Goal: Information Seeking & Learning: Find specific page/section

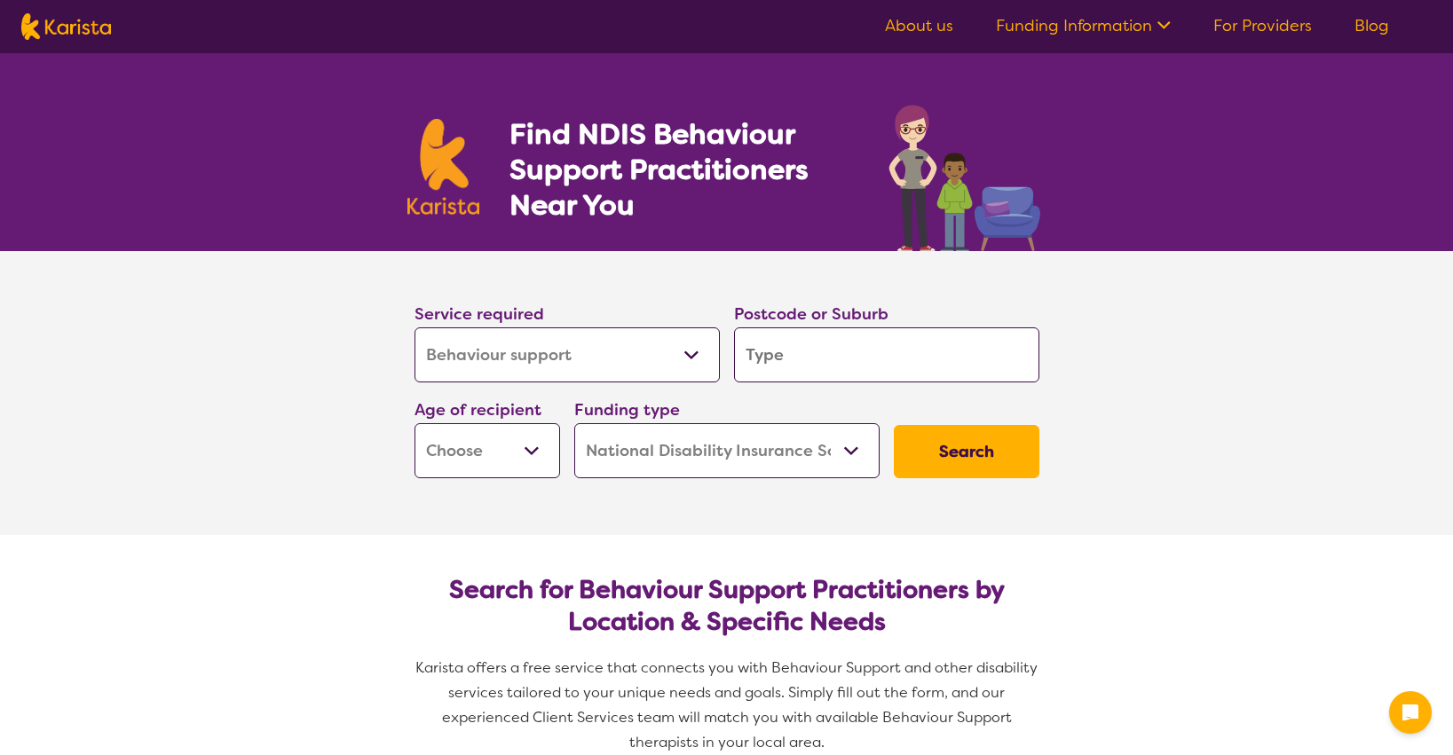
select select "Behaviour support"
select select "NDIS"
select select "Behaviour support"
select select "NDIS"
select select "Behaviour support"
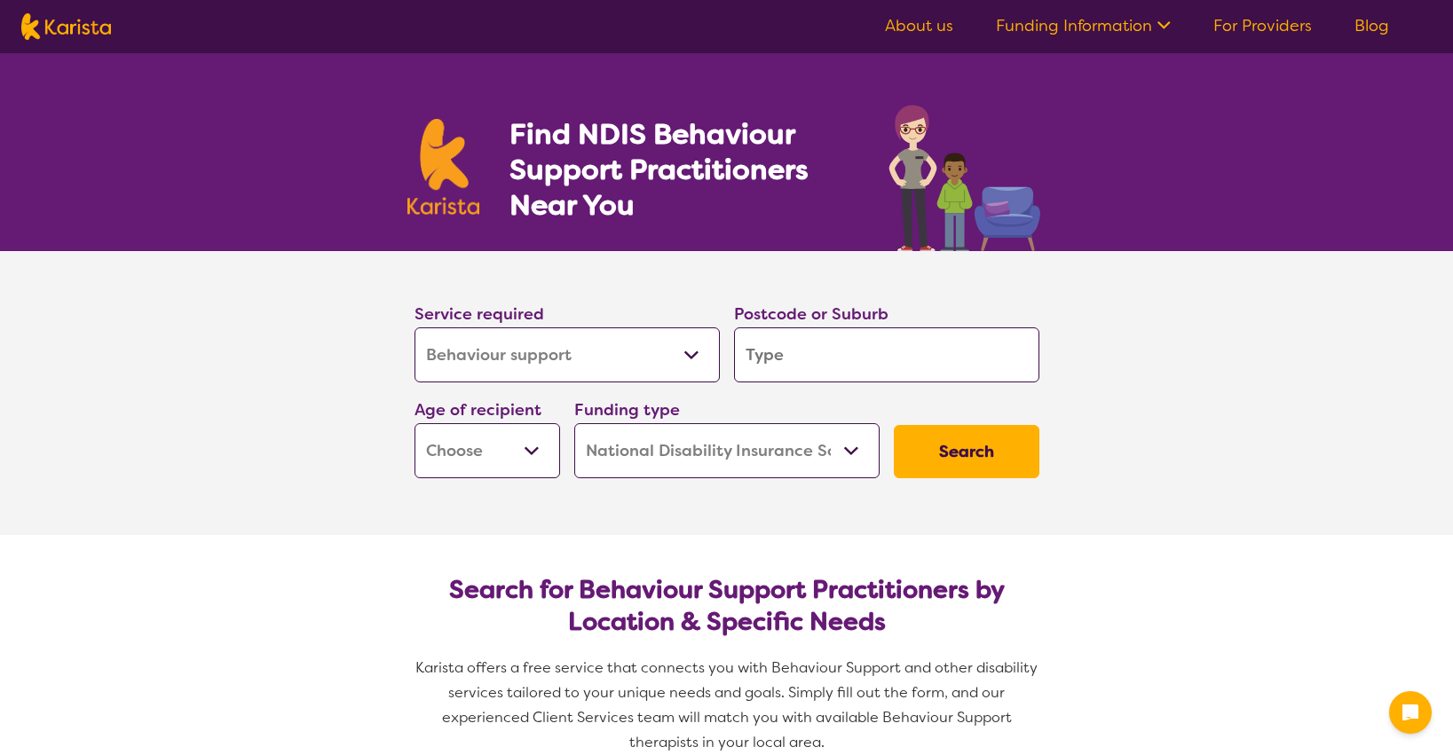
select select "NDIS"
select select "Behaviour support"
select select "NDIS"
click at [710, 352] on select "Allied Health Assistant Assessment ([MEDICAL_DATA] or [MEDICAL_DATA]) Behaviour…" at bounding box center [566, 354] width 305 height 55
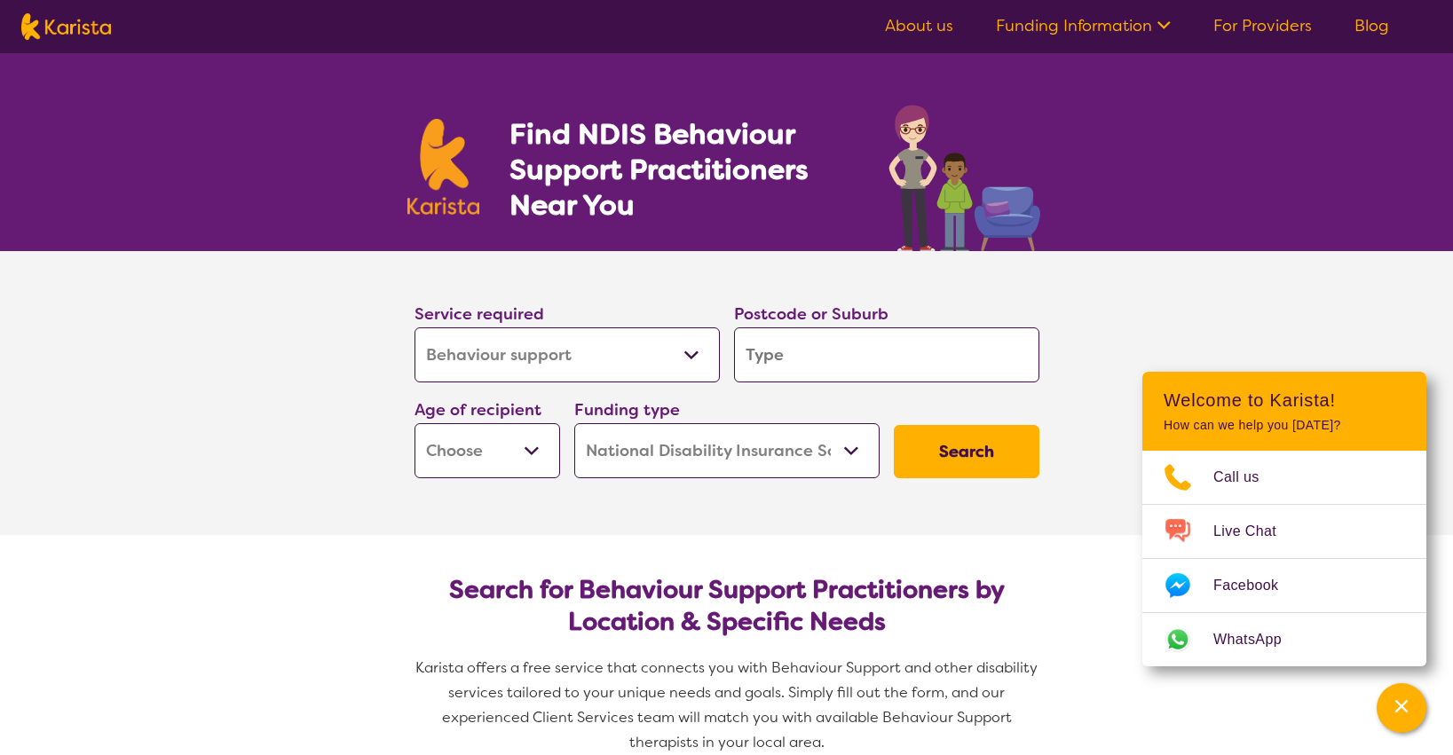
click at [529, 450] on select "Early Childhood - 0 to 9 Child - 10 to 11 Adolescent - 12 to 17 Adult - 18 to 6…" at bounding box center [487, 450] width 146 height 55
click at [934, 449] on button "Search" at bounding box center [967, 451] width 146 height 53
click at [836, 367] on input "search" at bounding box center [886, 354] width 305 height 55
type input "v"
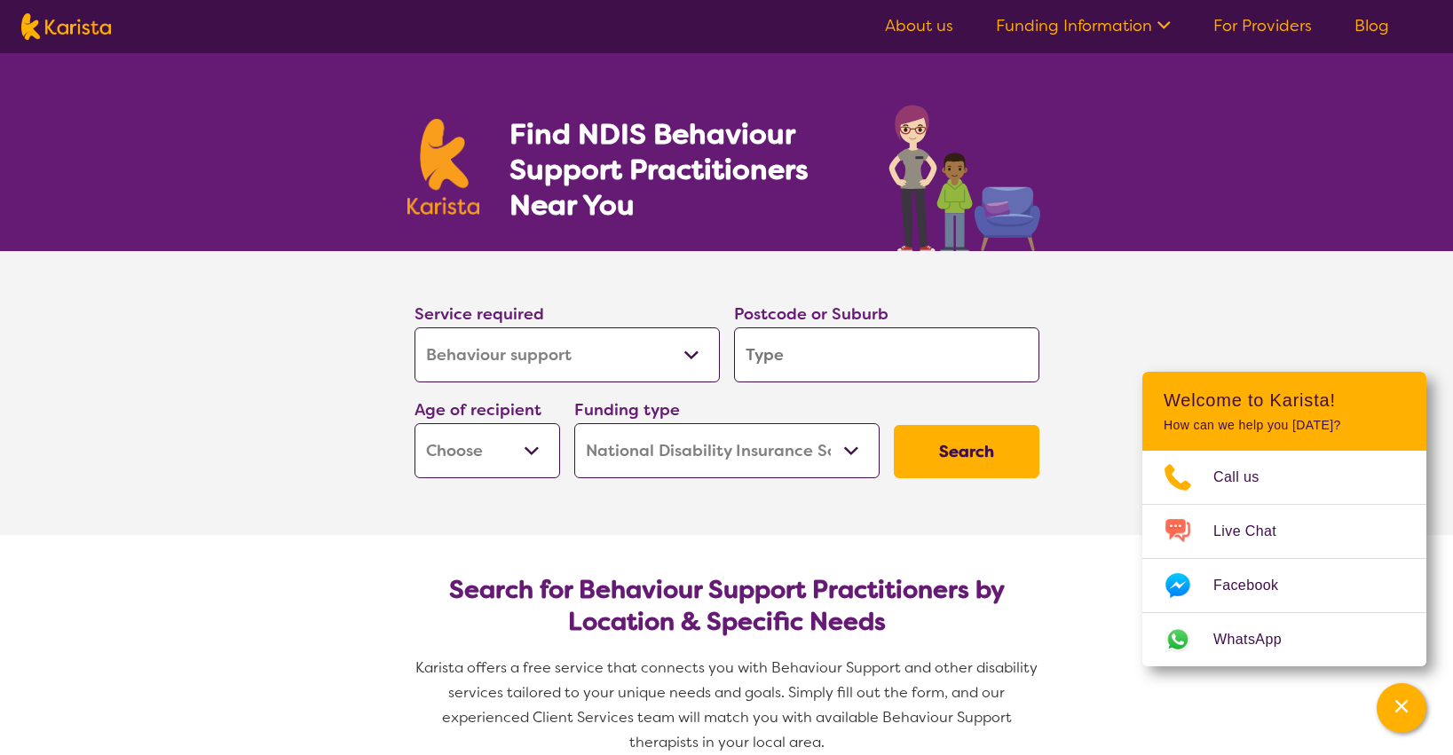
type input "3"
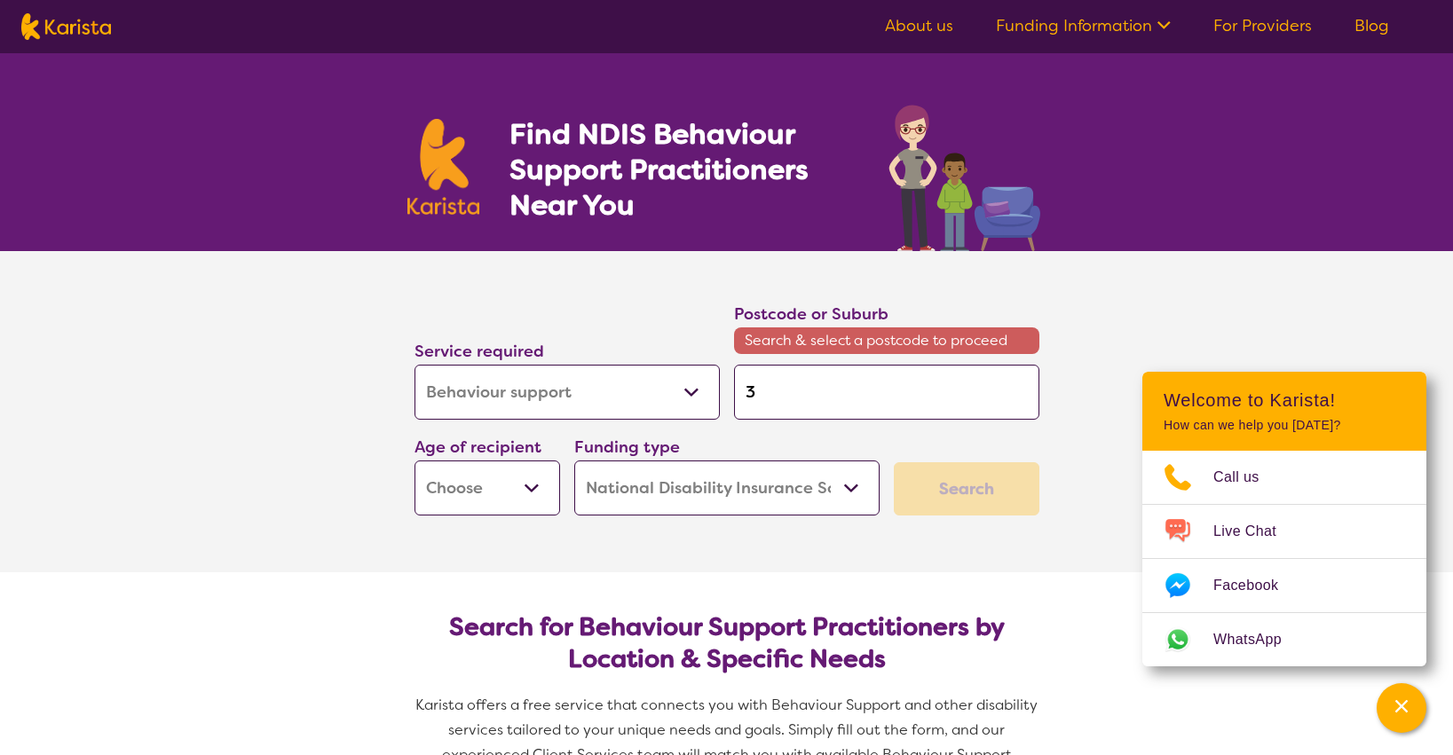
type input "31"
type input "313"
type input "3133"
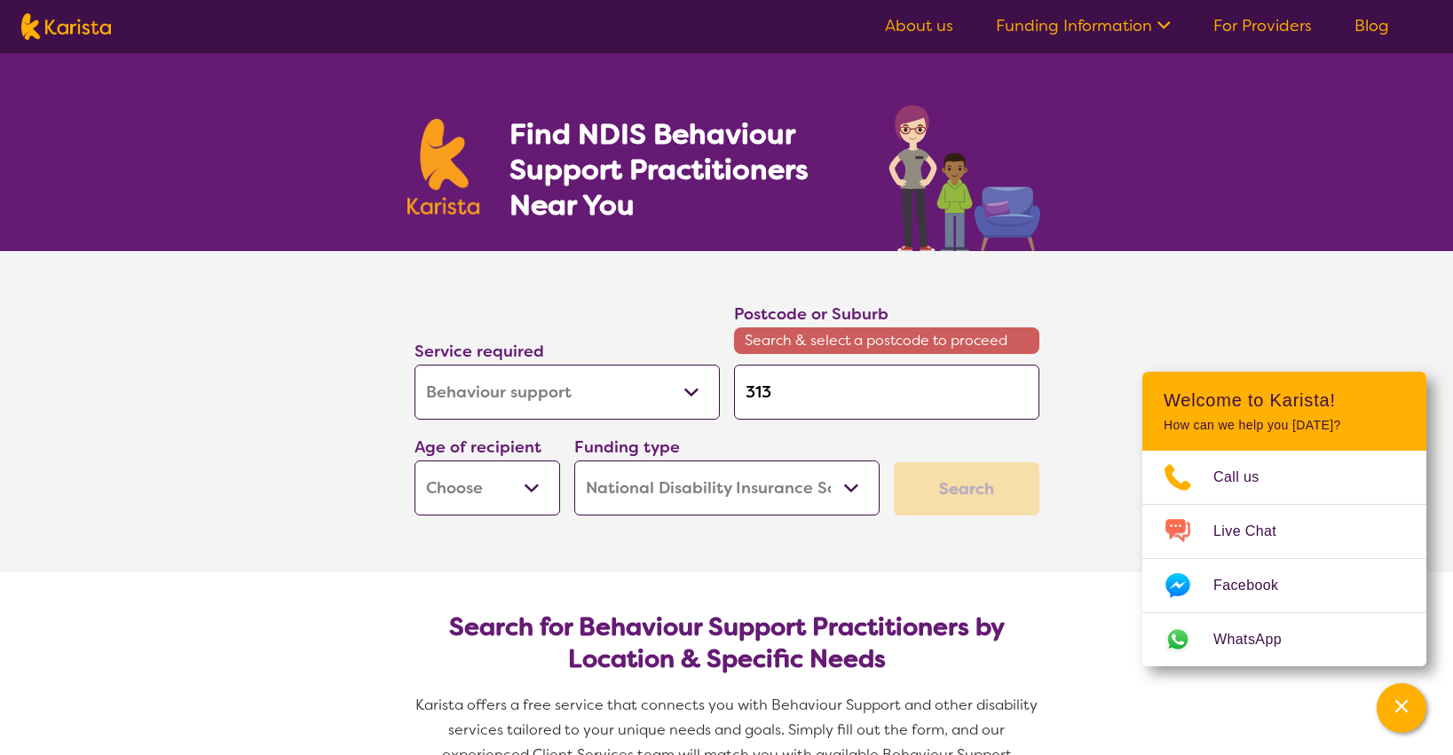
type input "3133"
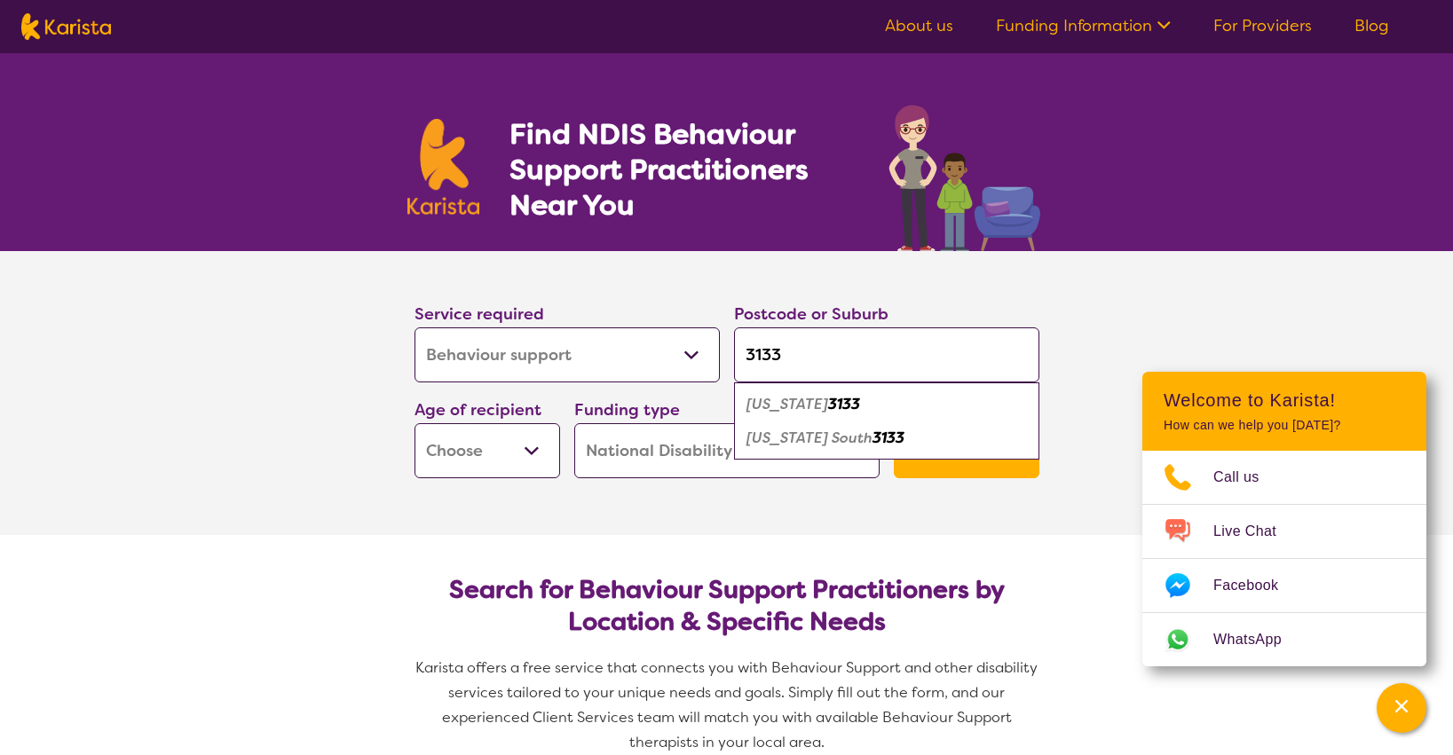
type input "3133"
click at [828, 404] on em "3133" at bounding box center [844, 404] width 32 height 19
click at [943, 447] on button "Search" at bounding box center [967, 451] width 146 height 53
click at [542, 432] on select "Early Childhood - 0 to 9 Child - 10 to 11 Adolescent - 12 to 17 Adult - 18 to 6…" at bounding box center [487, 450] width 146 height 55
select select "AS"
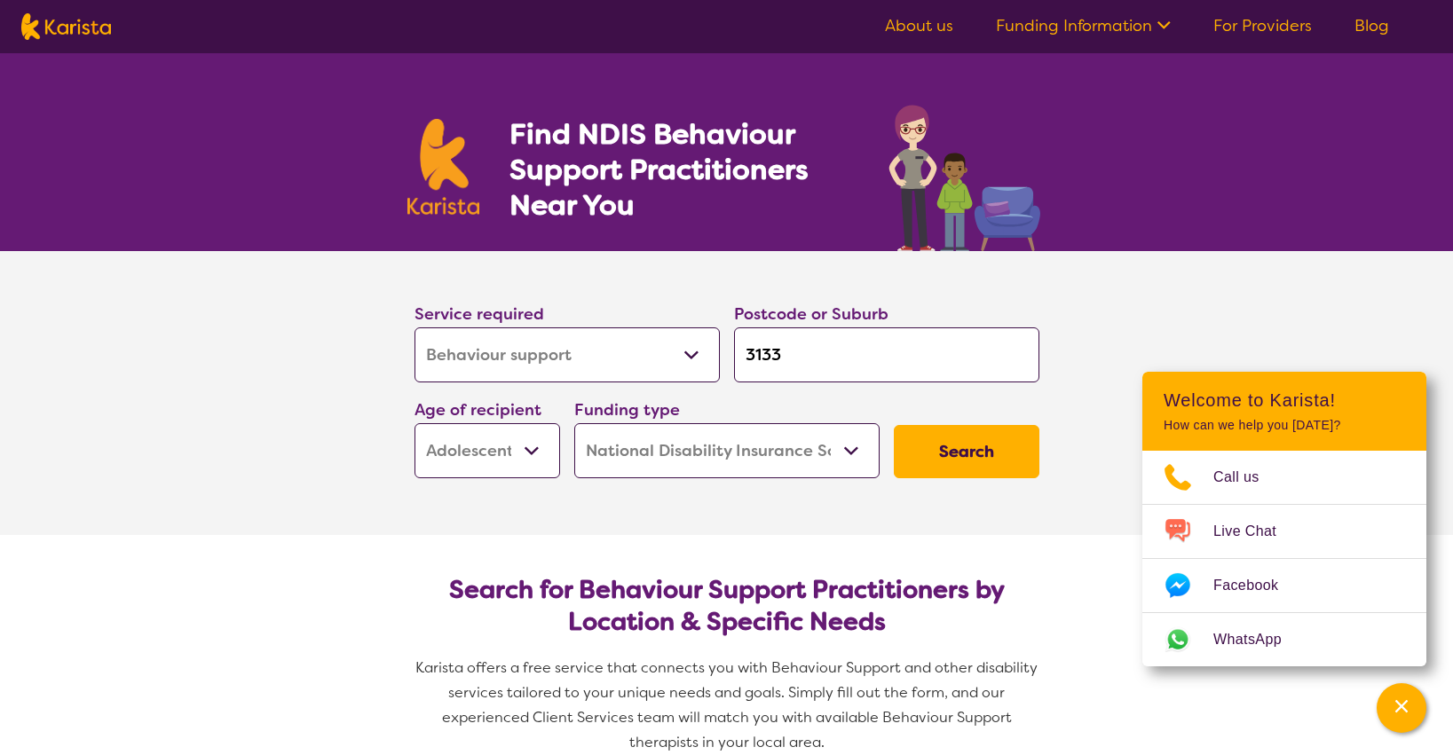
click at [414, 423] on select "Early Childhood - 0 to 9 Child - 10 to 11 Adolescent - 12 to 17 Adult - 18 to 6…" at bounding box center [487, 450] width 146 height 55
select select "AS"
click at [1023, 447] on button "Search" at bounding box center [967, 451] width 146 height 53
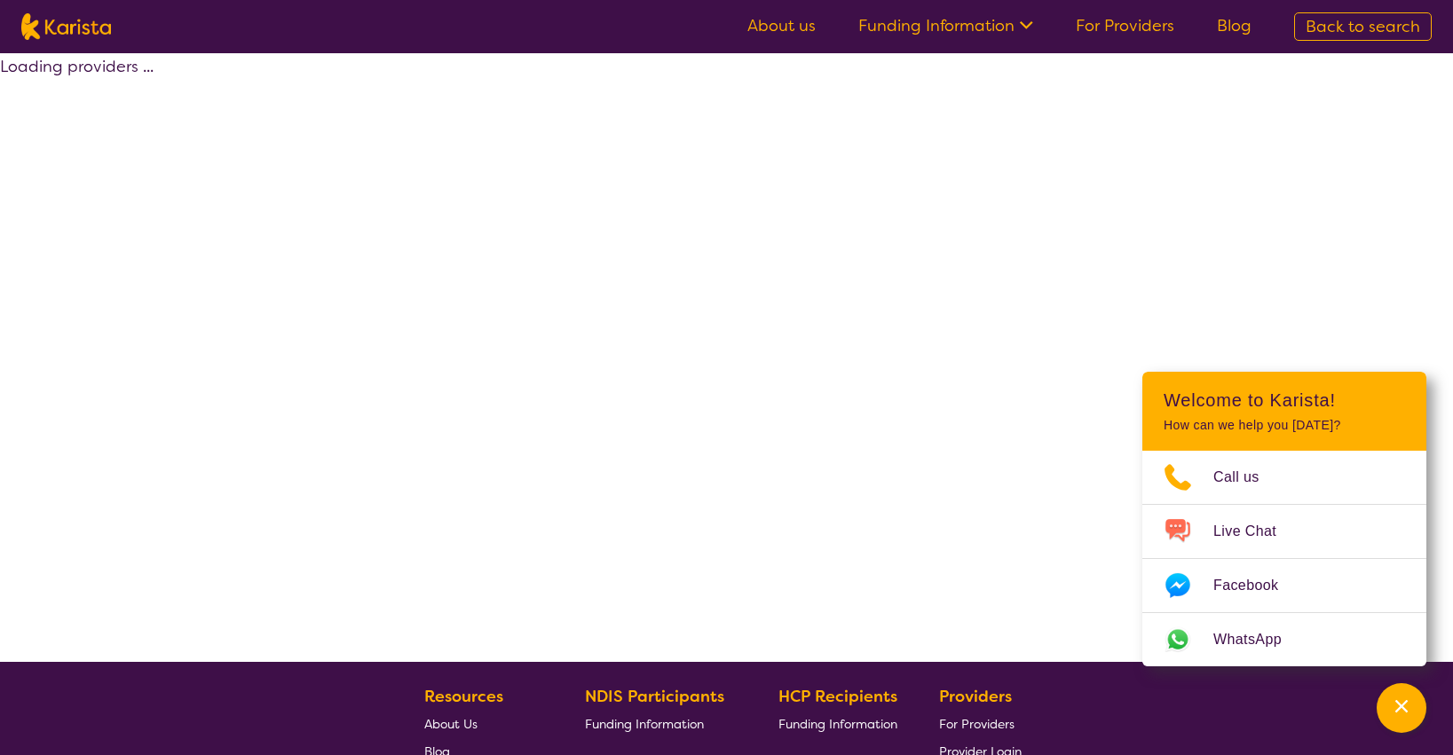
select select "by_score"
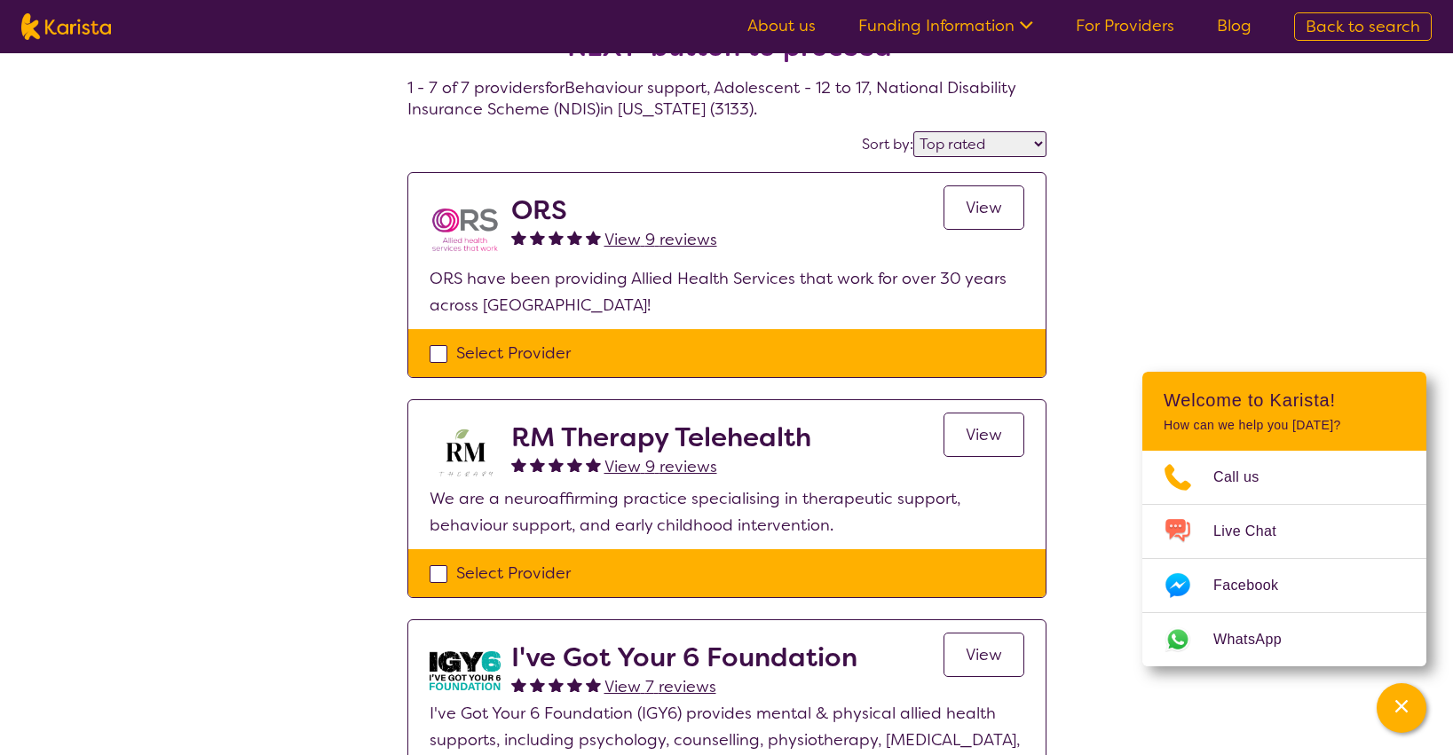
scroll to position [77, 0]
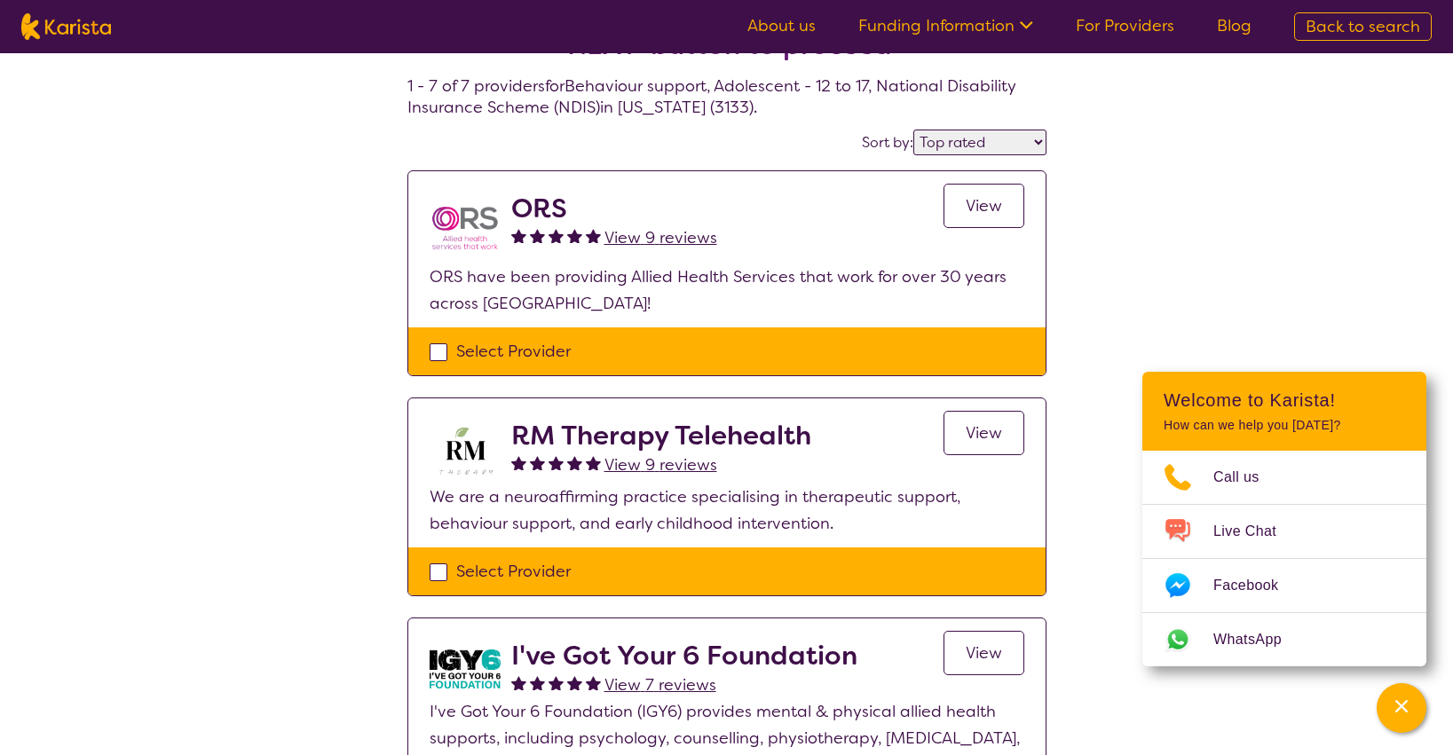
select select "Behaviour support"
select select "AS"
select select "NDIS"
select select "Behaviour support"
select select "AS"
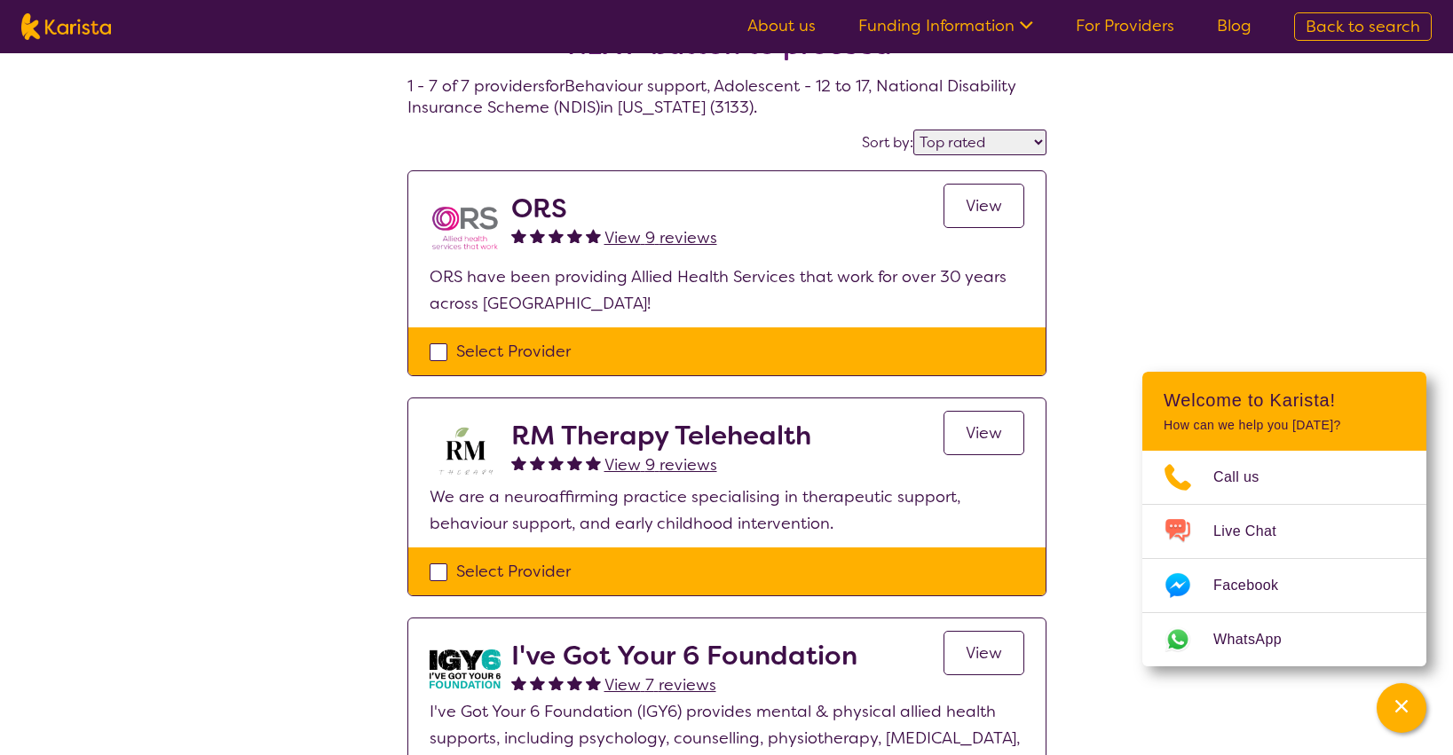
select select "NDIS"
